Goal: Share content: Distribute website content to other platforms or users

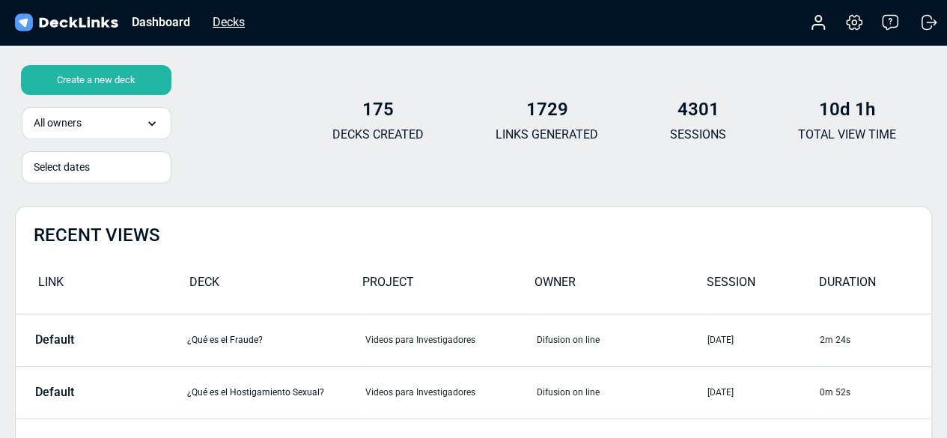
click at [217, 26] on div "Decks" at bounding box center [228, 22] width 47 height 19
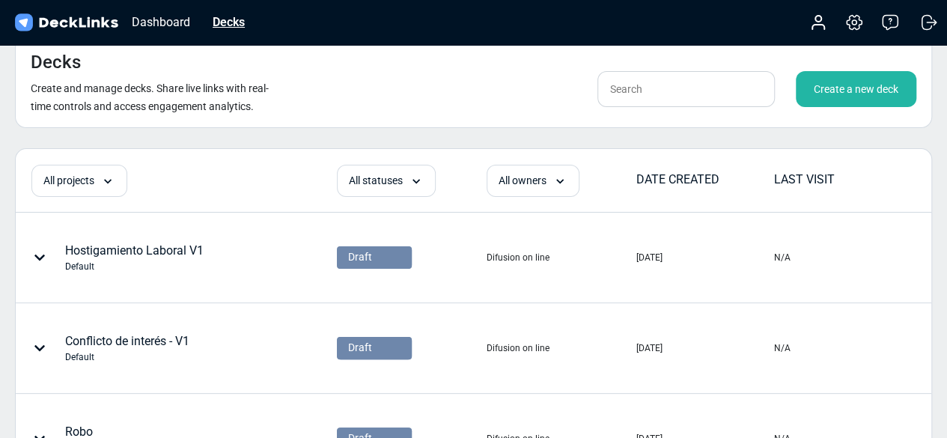
click at [228, 22] on div "Decks" at bounding box center [228, 22] width 47 height 19
click at [183, 25] on div "Dashboard" at bounding box center [160, 22] width 73 height 19
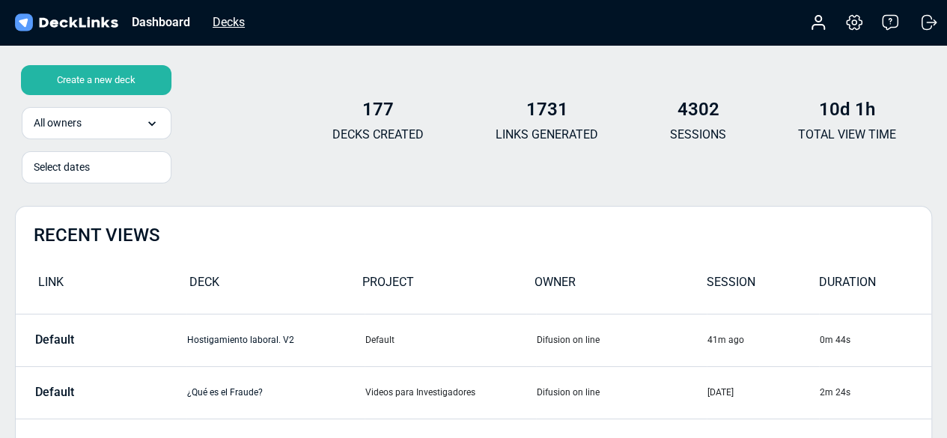
click at [235, 20] on div "Decks" at bounding box center [228, 22] width 47 height 19
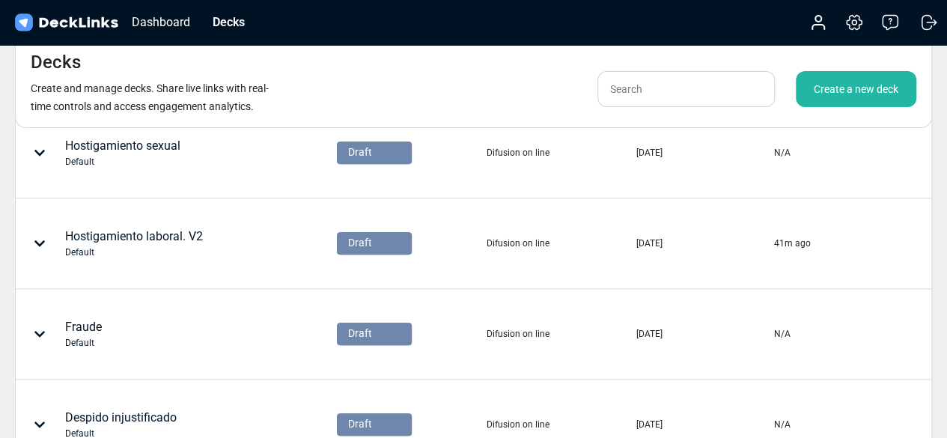
scroll to position [565, 0]
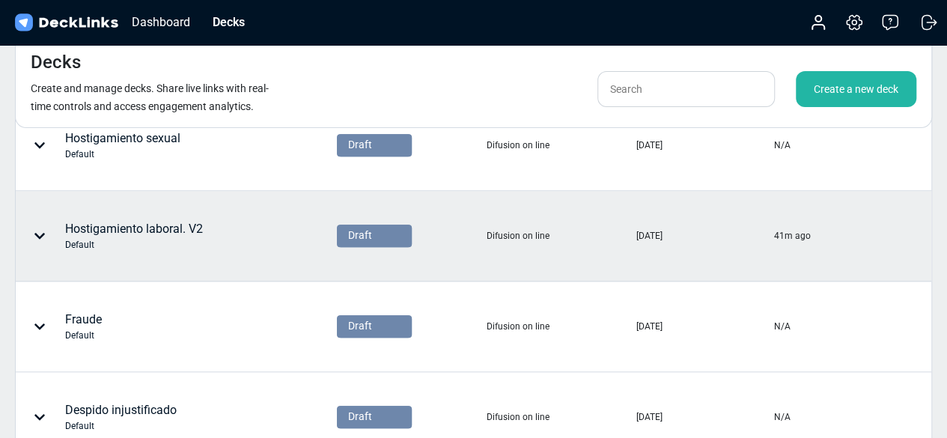
click at [227, 240] on div "Hostigamiento laboral. V2 Default" at bounding box center [136, 235] width 240 height 45
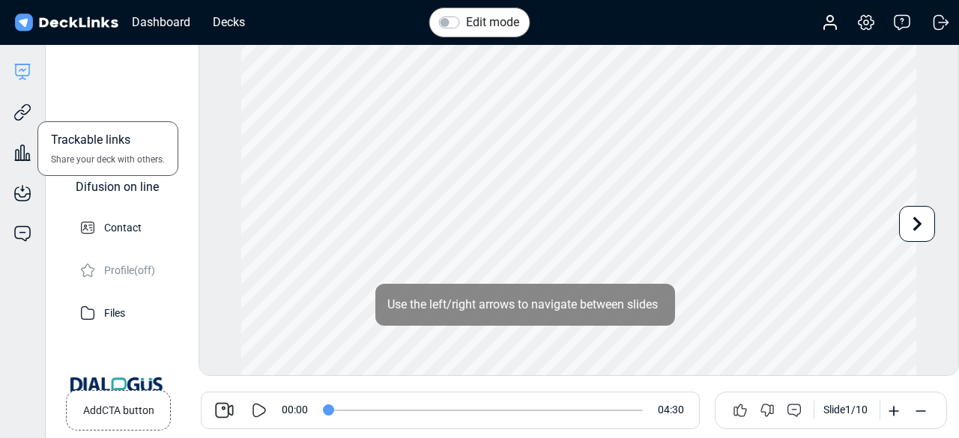
click at [6, 116] on div "Trackable links Share your deck with others." at bounding box center [22, 101] width 45 height 40
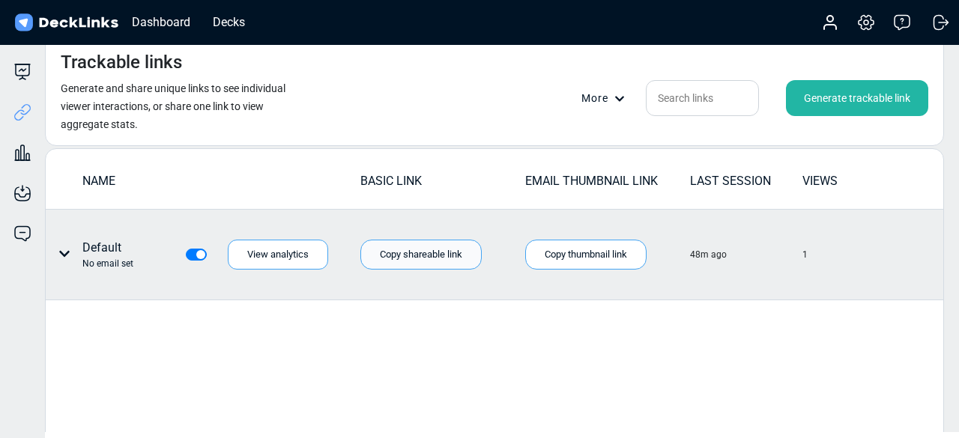
click at [440, 249] on div "Copy shareable link" at bounding box center [420, 255] width 121 height 30
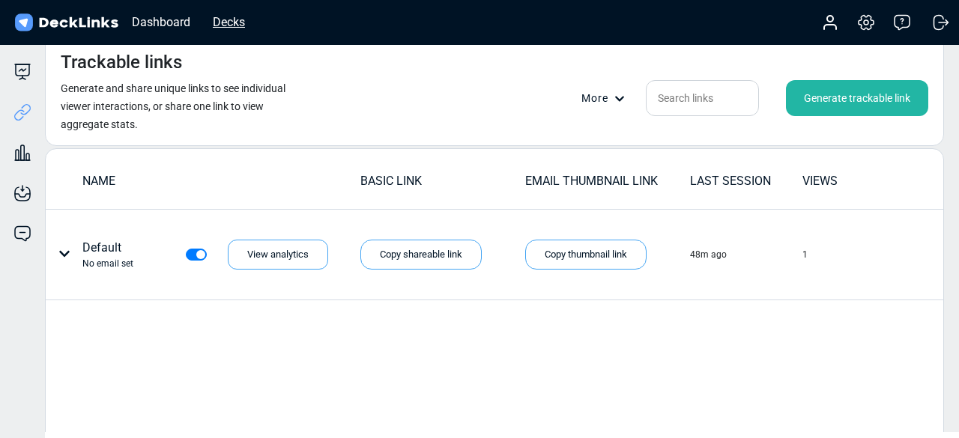
click at [243, 25] on div "Decks" at bounding box center [228, 22] width 47 height 19
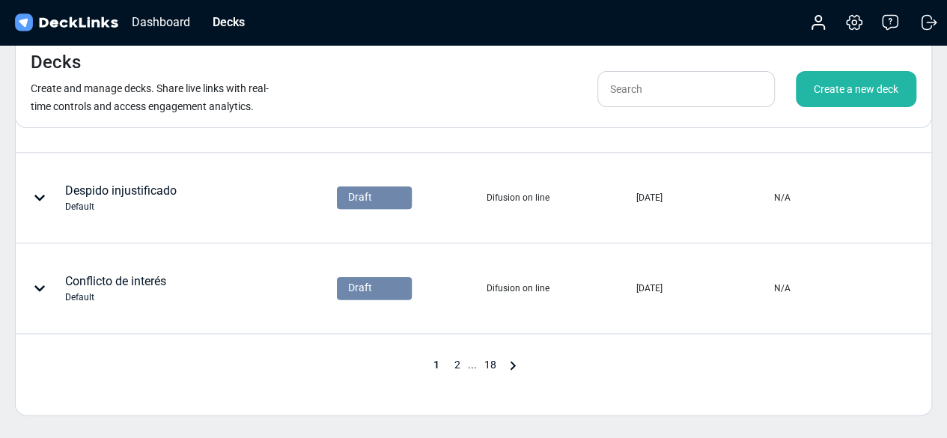
scroll to position [786, 0]
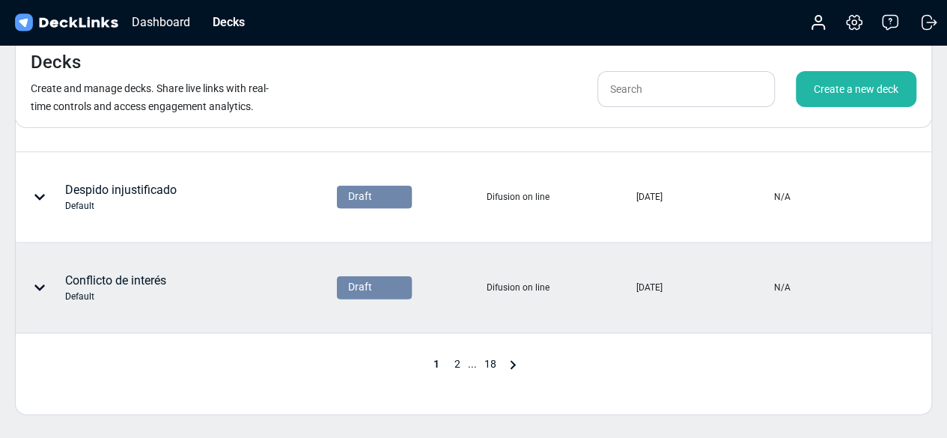
click at [151, 285] on div "Conflicto de interés Default" at bounding box center [115, 287] width 101 height 31
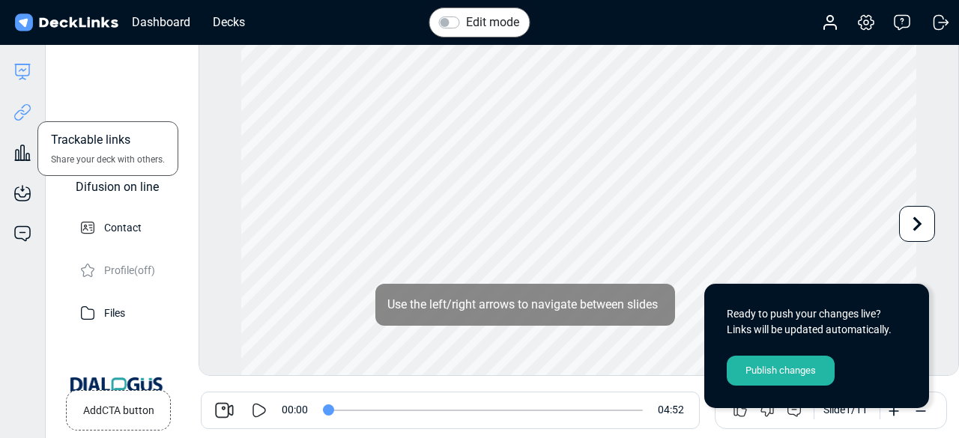
click at [21, 115] on icon at bounding box center [22, 112] width 18 height 18
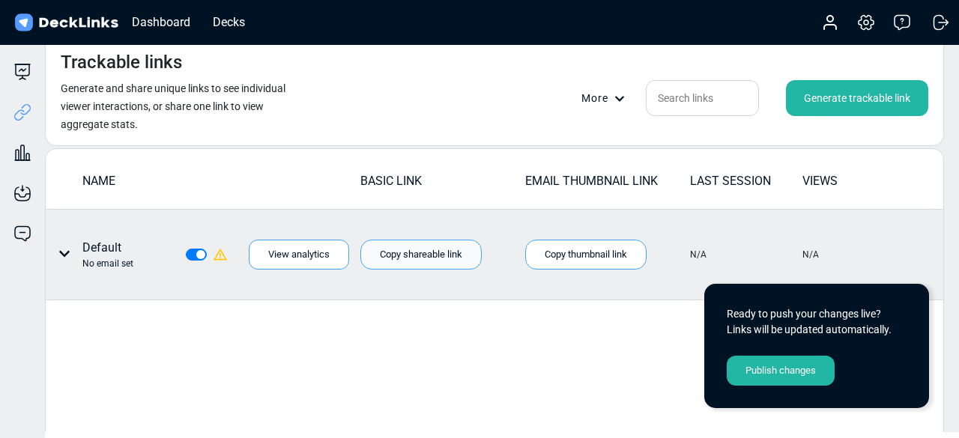
click at [431, 251] on div "Copy shareable link" at bounding box center [420, 255] width 121 height 30
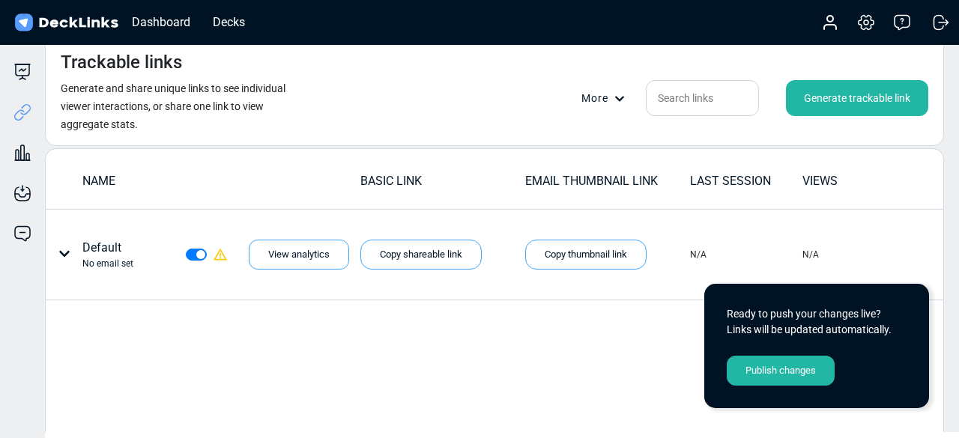
click at [772, 369] on div "Publish changes" at bounding box center [780, 371] width 108 height 30
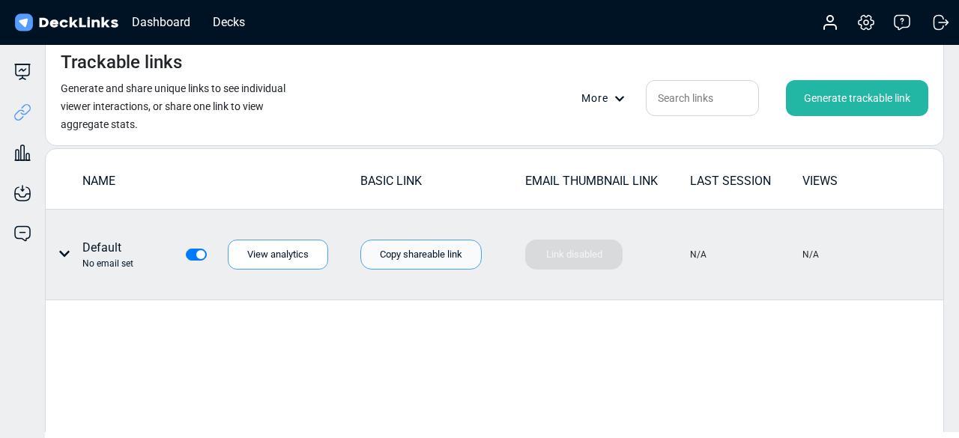
click at [446, 249] on div "Copy shareable link" at bounding box center [420, 255] width 121 height 30
